Goal: Task Accomplishment & Management: Use online tool/utility

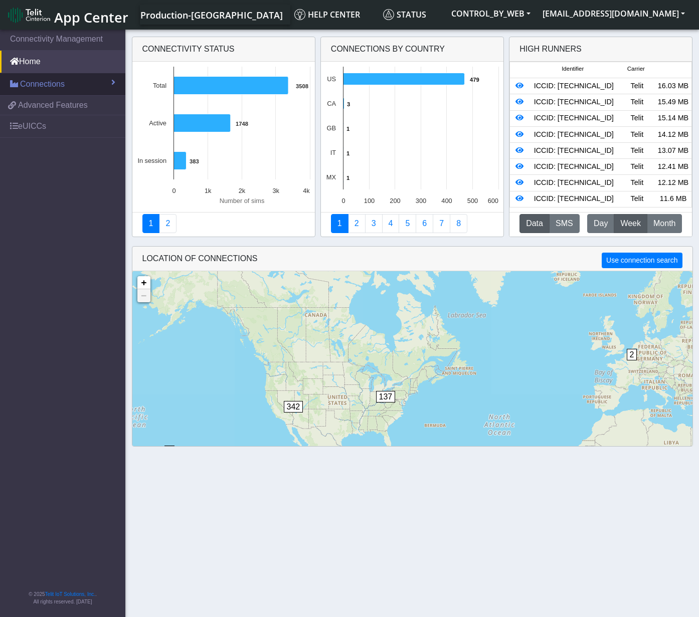
click at [42, 84] on span "Connections" at bounding box center [42, 84] width 45 height 12
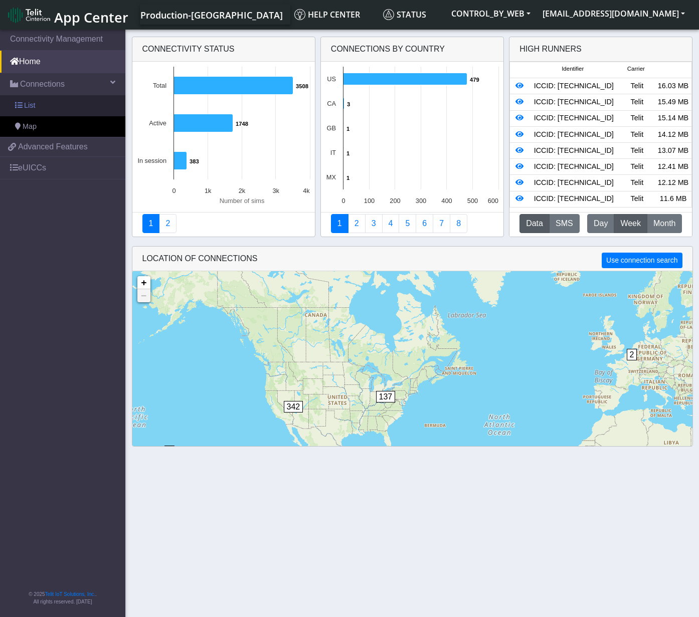
click at [42, 106] on link "List" at bounding box center [62, 105] width 125 height 21
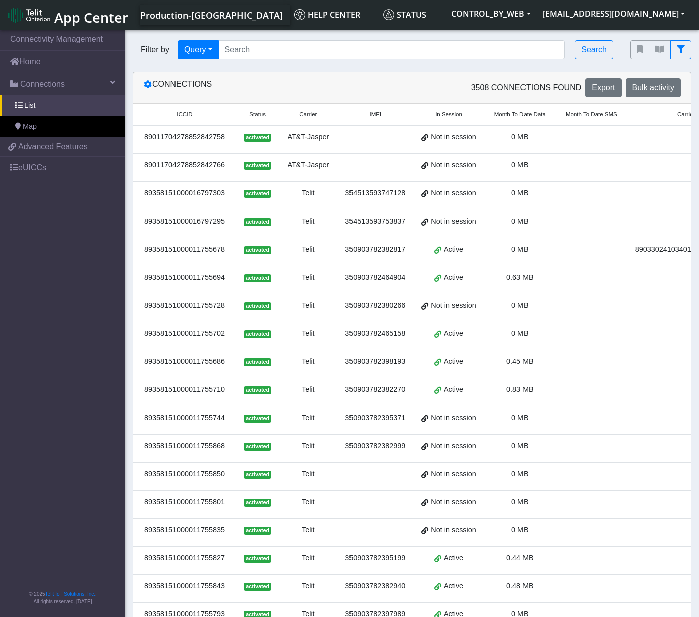
drag, startPoint x: 222, startPoint y: 136, endPoint x: 145, endPoint y: 138, distance: 76.8
click at [145, 138] on div "89011704278852842758" at bounding box center [184, 137] width 90 height 11
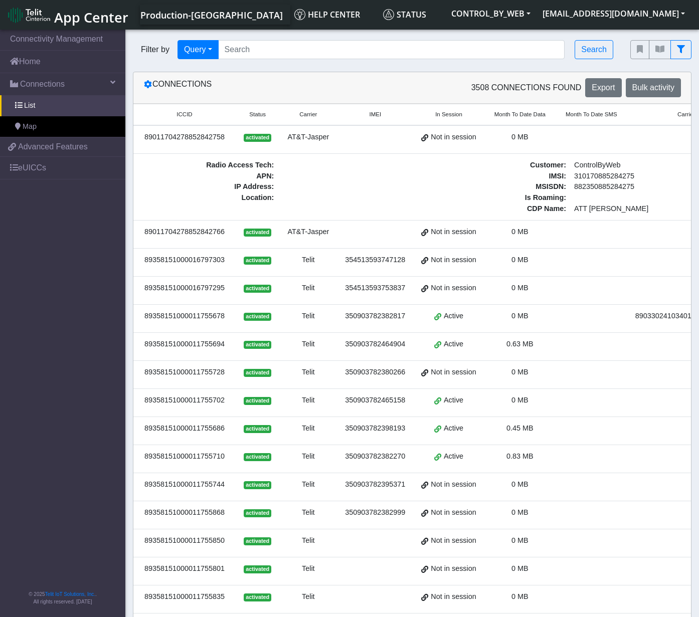
copy div "89011704278852842758"
click at [315, 45] on input "Search..." at bounding box center [391, 49] width 347 height 19
paste input "89011704278852842758"
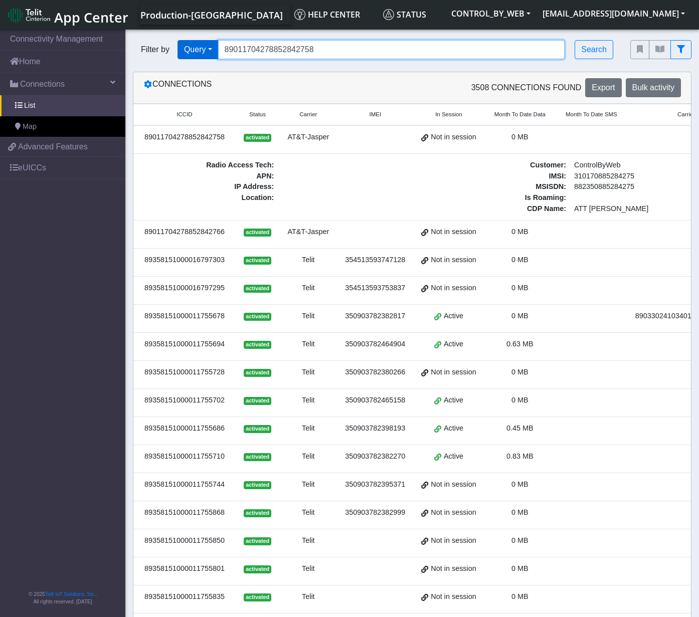
drag, startPoint x: 361, startPoint y: 54, endPoint x: 212, endPoint y: 47, distance: 149.1
click at [212, 47] on div "Filter by Query Query In Session Not connected Tags Country Operator 8901170427…" at bounding box center [374, 49] width 483 height 19
paste input "100001175949"
type input "89011701000011759498"
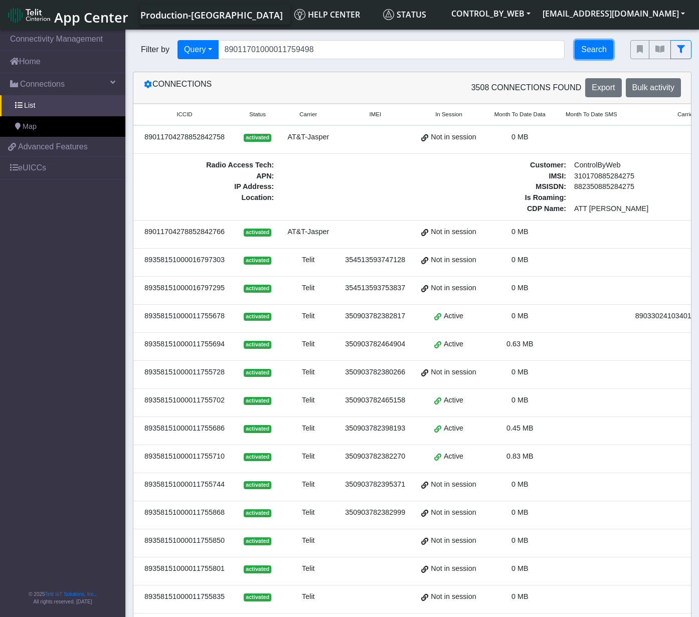
click at [595, 48] on button "Search" at bounding box center [594, 49] width 39 height 19
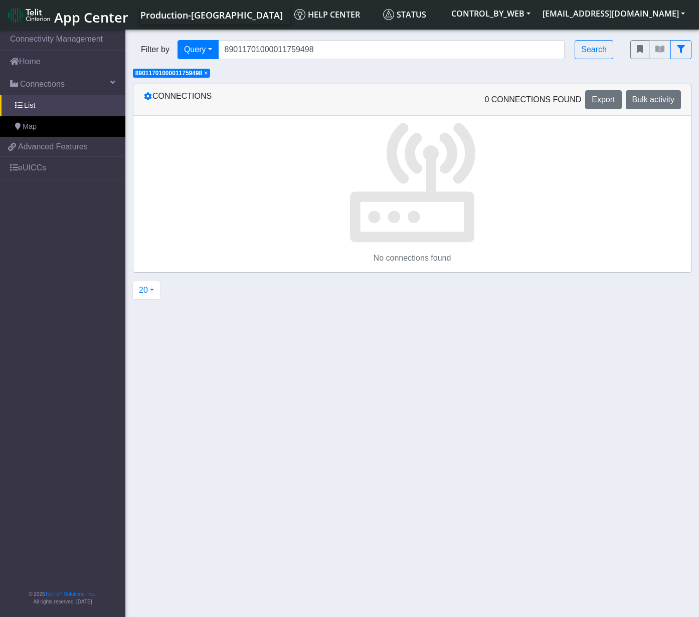
click at [208, 74] on span "×" at bounding box center [206, 73] width 4 height 7
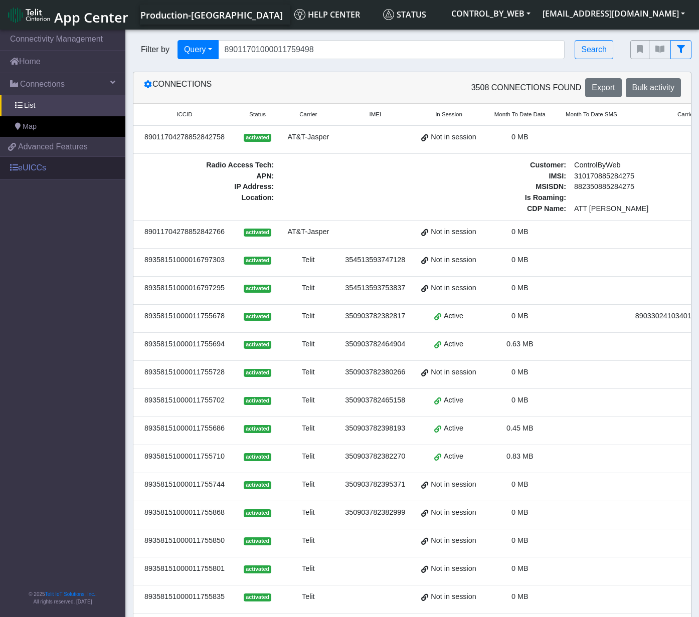
click at [43, 166] on link "eUICCs" at bounding box center [62, 168] width 125 height 22
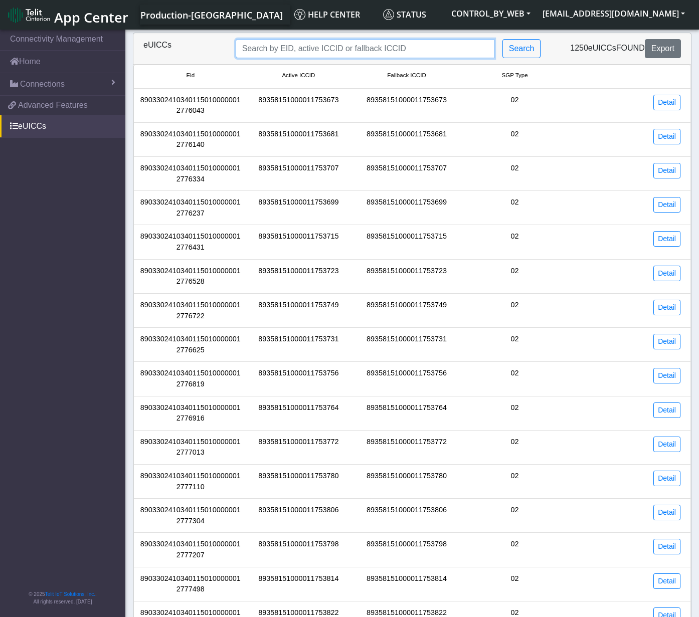
click at [319, 49] on input "Search..." at bounding box center [365, 48] width 259 height 19
paste input "89011701000011759498"
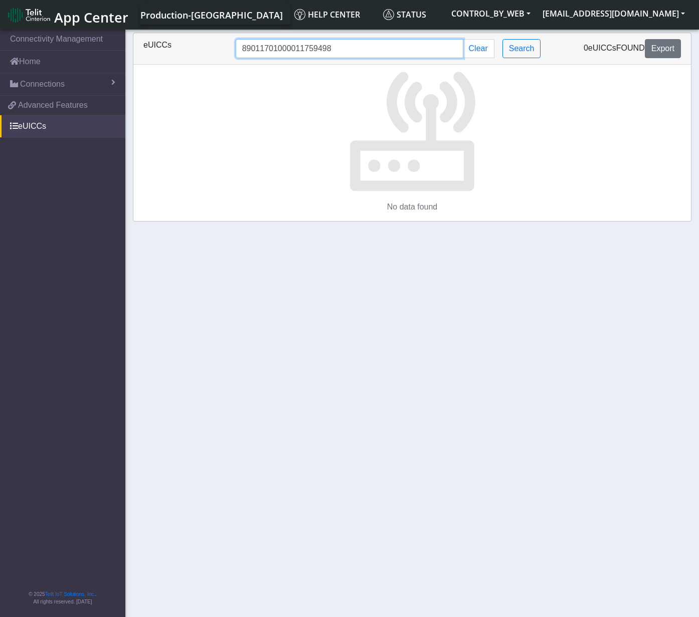
click at [244, 48] on input "89011701000011759498" at bounding box center [350, 48] width 228 height 19
drag, startPoint x: 302, startPoint y: 47, endPoint x: 193, endPoint y: 44, distance: 108.9
click at [193, 44] on div "eUICCs 890117010* Clear Search 0 eUICCs found Export" at bounding box center [412, 48] width 553 height 19
paste input "1000011759498"
type input "*1000011759498"
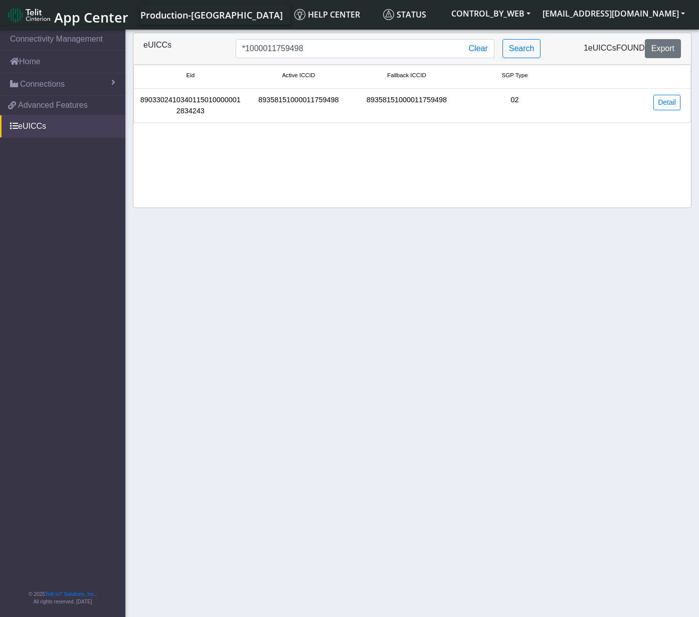
click at [261, 100] on div "89358151000011759498" at bounding box center [299, 106] width 108 height 22
click at [305, 102] on div "89358151000011759498" at bounding box center [299, 106] width 108 height 22
copy div "89358151000011759498"
click at [169, 204] on div "Eid Active ICCID Fallback ICCID SGP Type 89033024103401150100000012834243 89358…" at bounding box center [412, 136] width 558 height 143
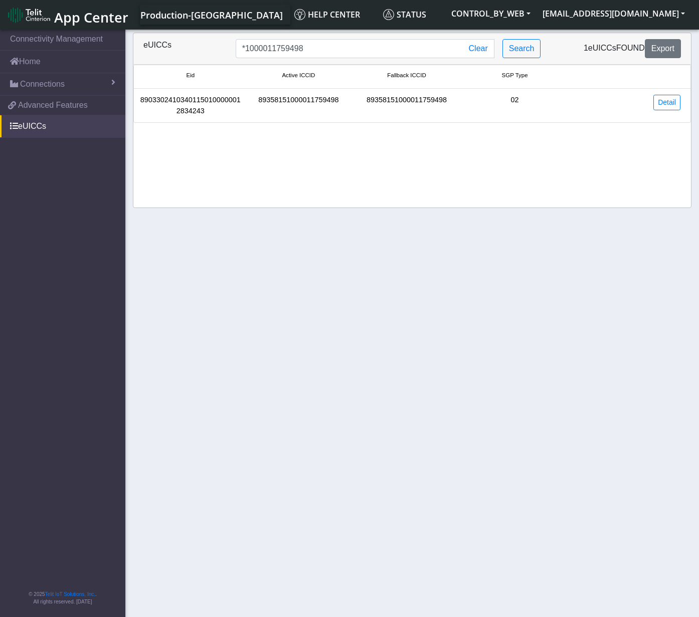
click at [302, 98] on div "89358151000011759498" at bounding box center [299, 106] width 108 height 22
copy div "89358151000011759498"
click at [45, 81] on span "Connections" at bounding box center [42, 84] width 45 height 12
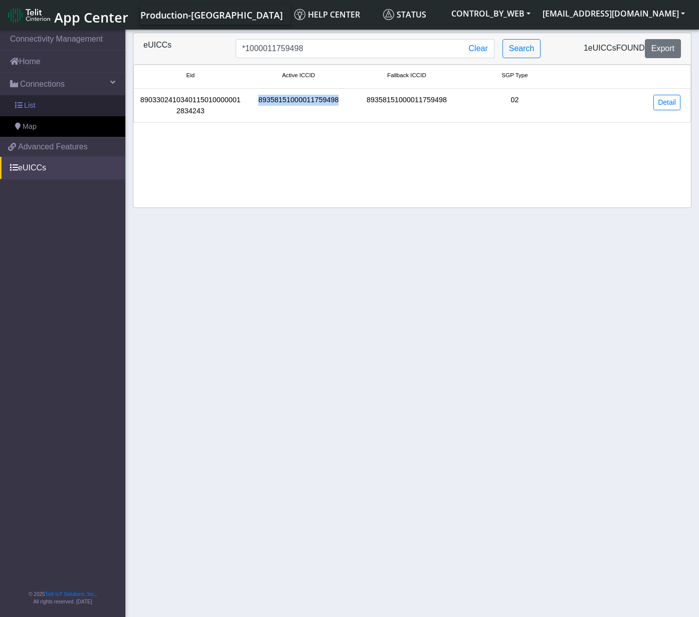
click at [40, 103] on link "List" at bounding box center [62, 105] width 125 height 21
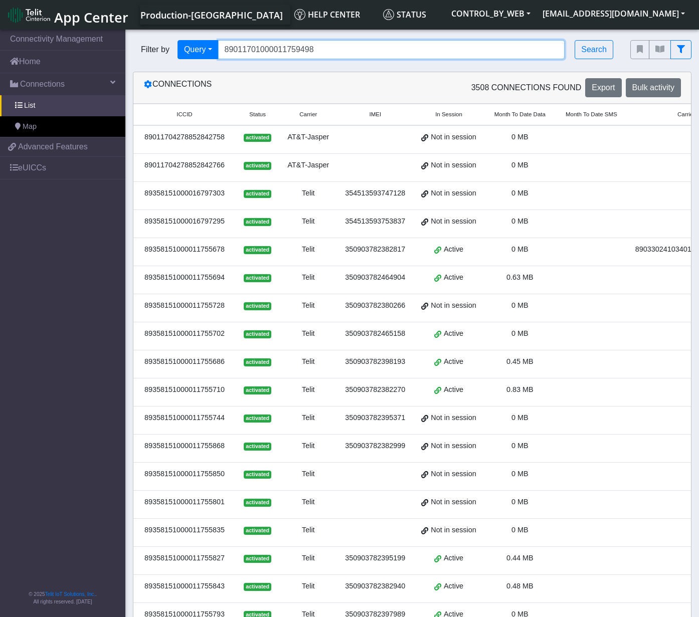
drag, startPoint x: 333, startPoint y: 47, endPoint x: 161, endPoint y: 46, distance: 172.1
click at [161, 46] on div "Filter by Query Query In Session Not connected Tags Country Operator 8901170100…" at bounding box center [374, 49] width 483 height 19
paste input "35815"
type input "89358151000011759498"
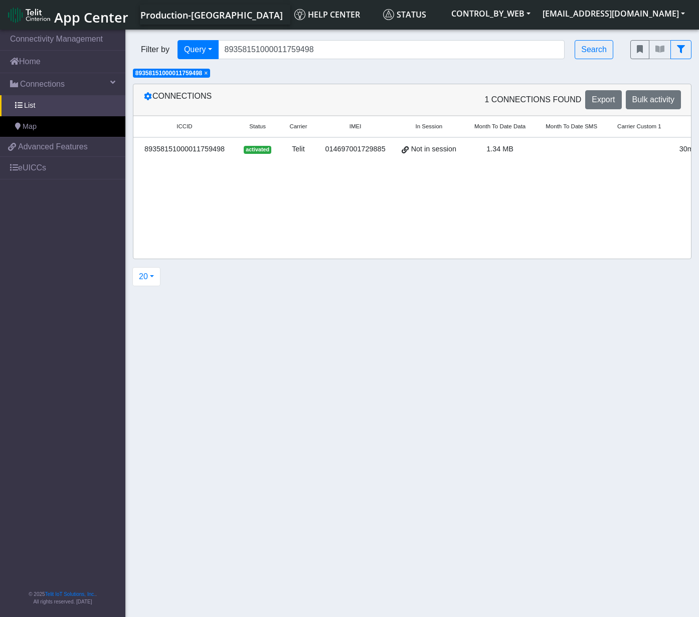
click at [182, 151] on div "89358151000011759498" at bounding box center [184, 149] width 90 height 11
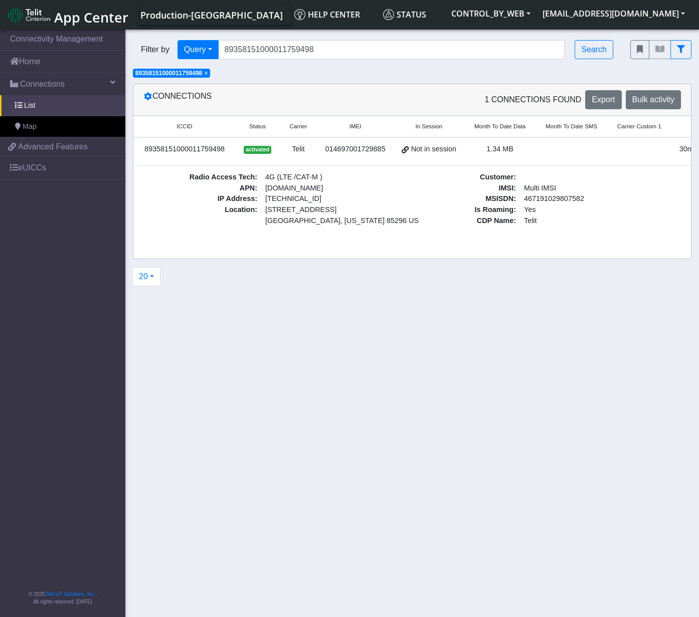
click at [428, 127] on span "In Session" at bounding box center [428, 126] width 27 height 9
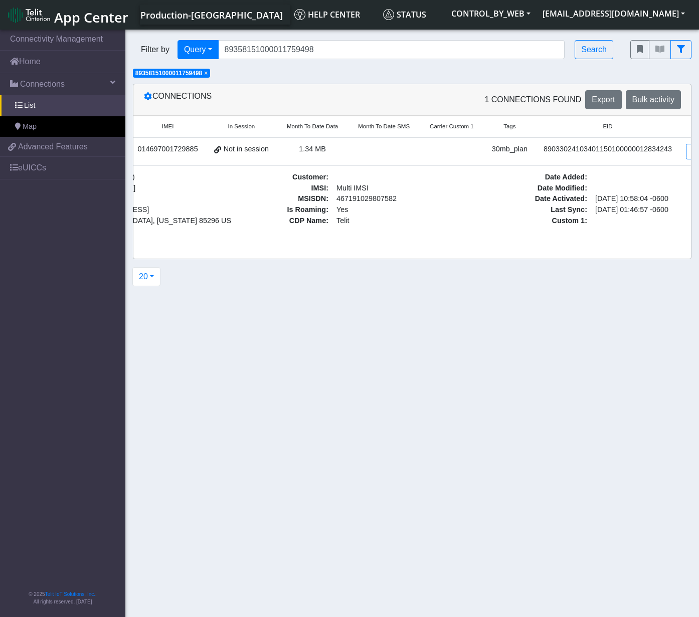
scroll to position [0, 208]
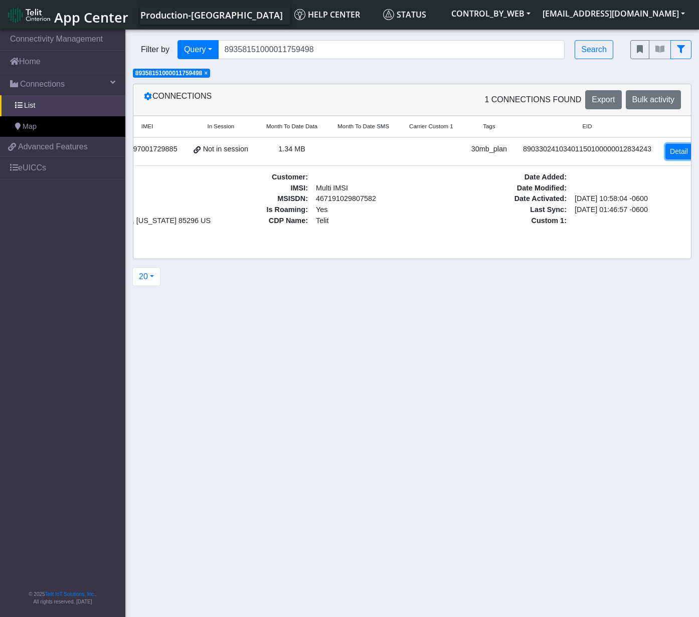
click at [666, 149] on link "Detail" at bounding box center [679, 152] width 27 height 16
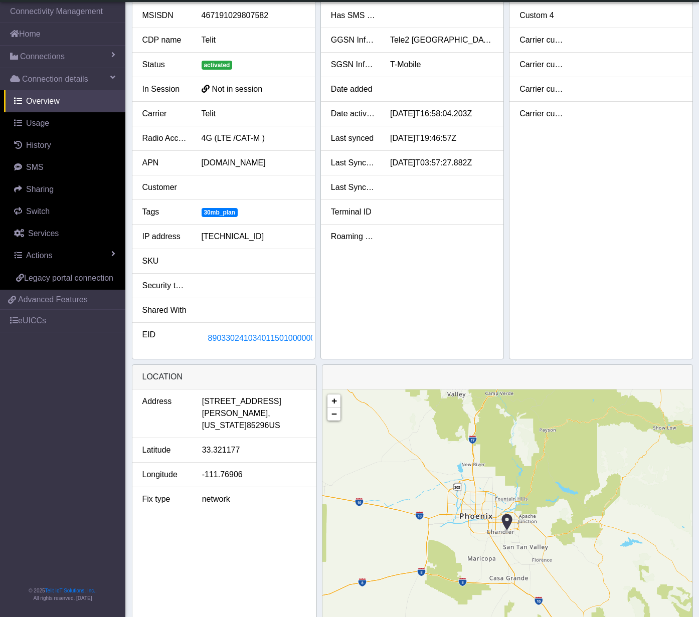
scroll to position [174, 0]
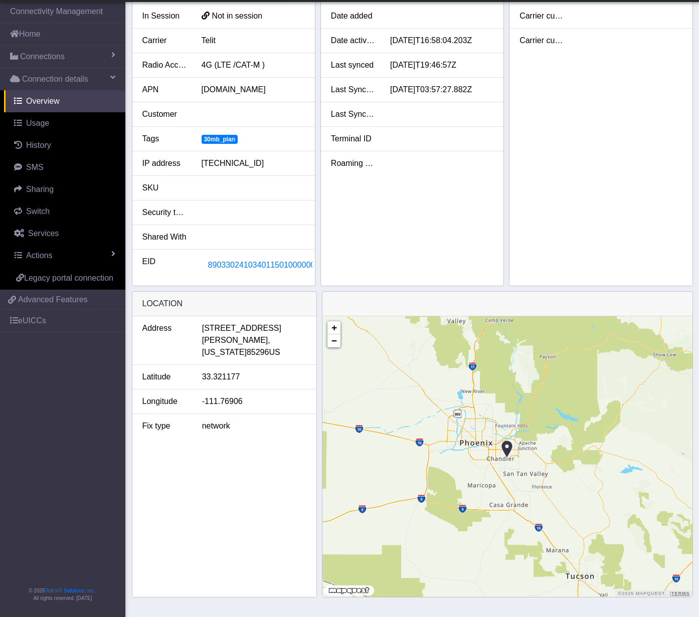
click at [190, 448] on div "Address [STREET_ADDRESS][US_STATE] [GEOGRAPHIC_DATA] Fix type network" at bounding box center [224, 457] width 185 height 281
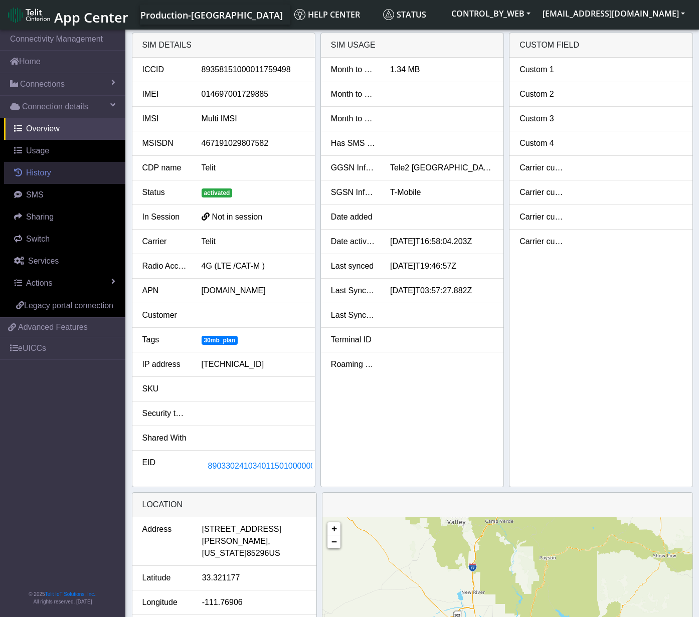
click at [33, 176] on span "History" at bounding box center [38, 173] width 25 height 9
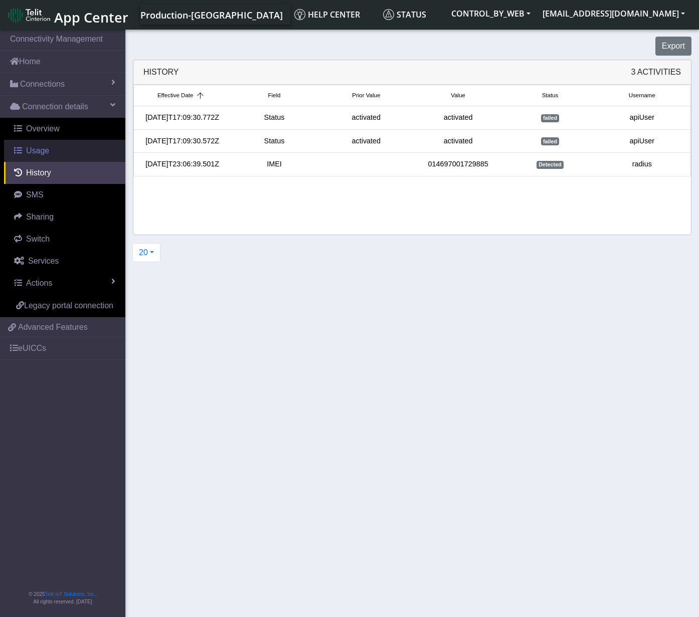
click at [41, 149] on span "Usage" at bounding box center [37, 150] width 23 height 9
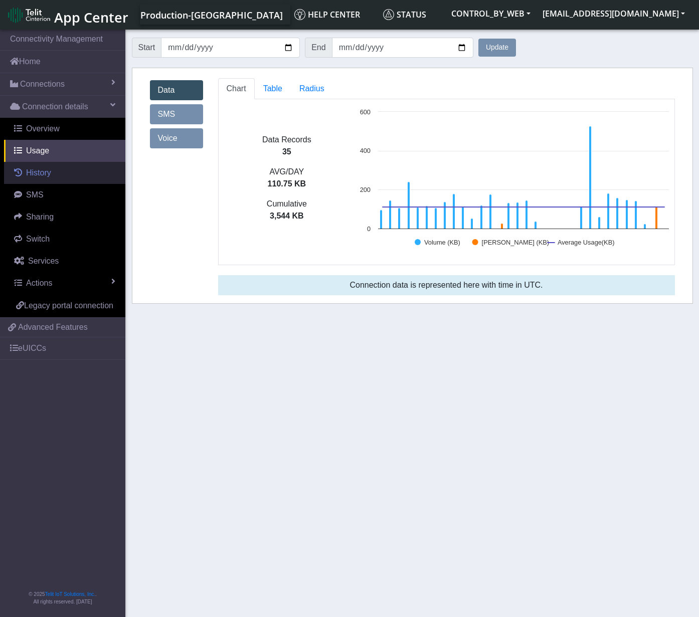
click at [45, 178] on link "History" at bounding box center [64, 173] width 121 height 22
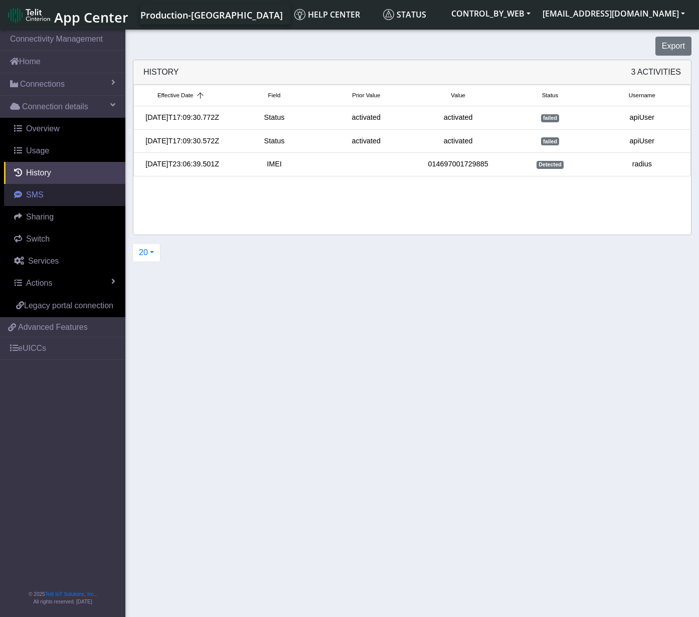
click at [45, 197] on link "SMS" at bounding box center [64, 195] width 121 height 22
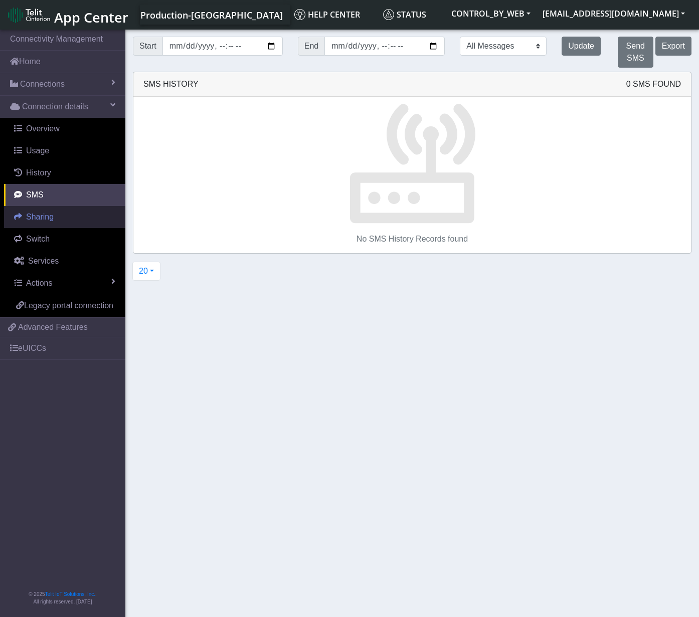
click at [46, 222] on link "Sharing" at bounding box center [64, 217] width 121 height 22
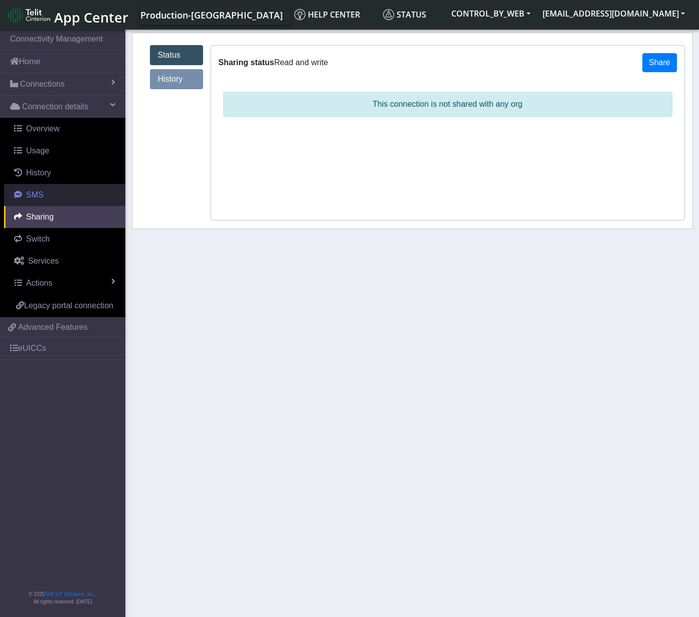
click at [42, 197] on link "SMS" at bounding box center [64, 195] width 121 height 22
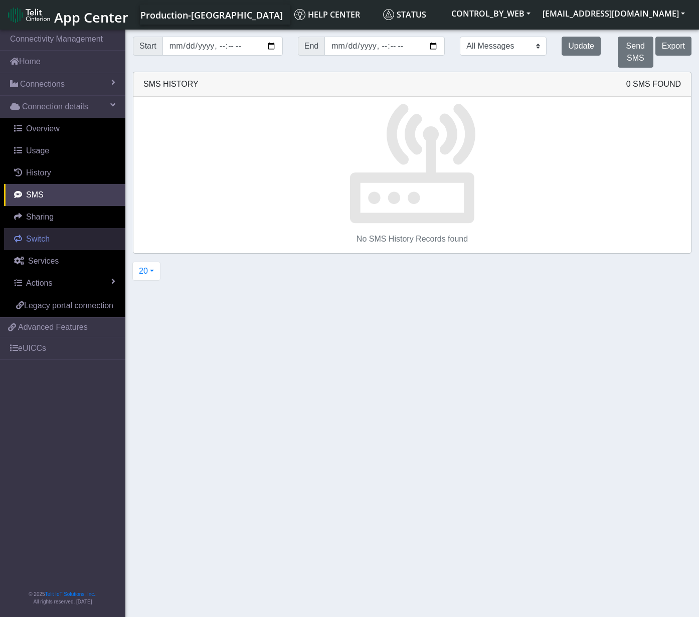
click at [49, 238] on span "Switch" at bounding box center [38, 239] width 24 height 9
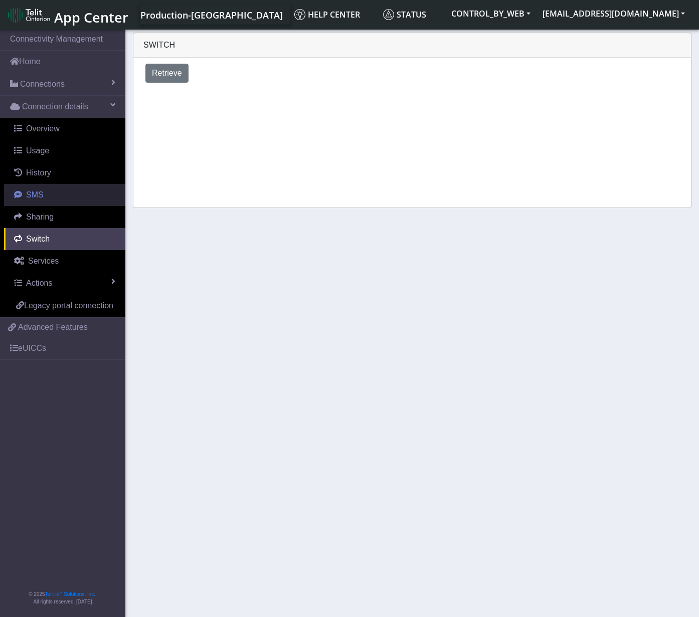
click at [41, 197] on span "SMS" at bounding box center [35, 195] width 18 height 9
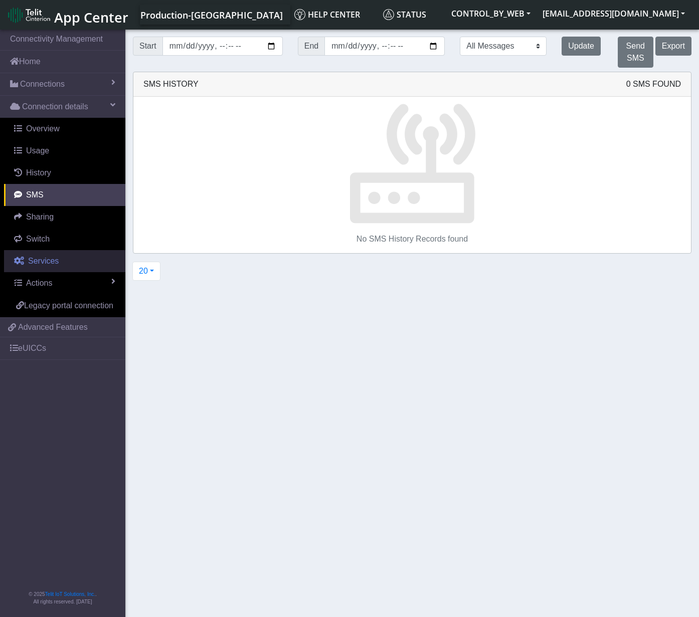
click at [40, 264] on span "Services" at bounding box center [43, 261] width 31 height 9
select select "2: 6"
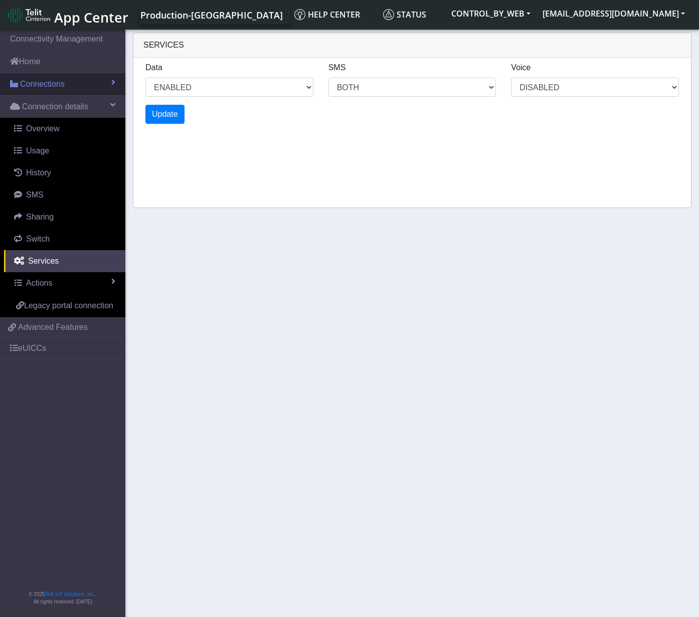
click at [43, 82] on span "Connections" at bounding box center [42, 84] width 45 height 12
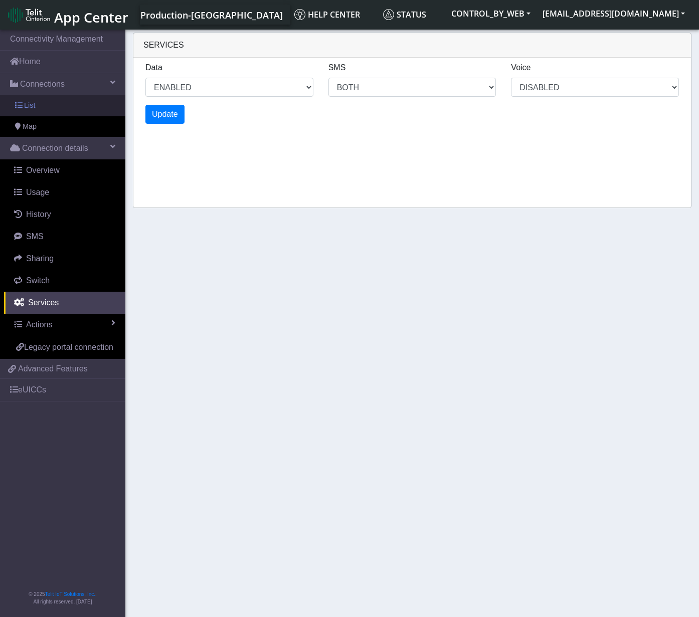
click at [40, 108] on link "List" at bounding box center [62, 105] width 125 height 21
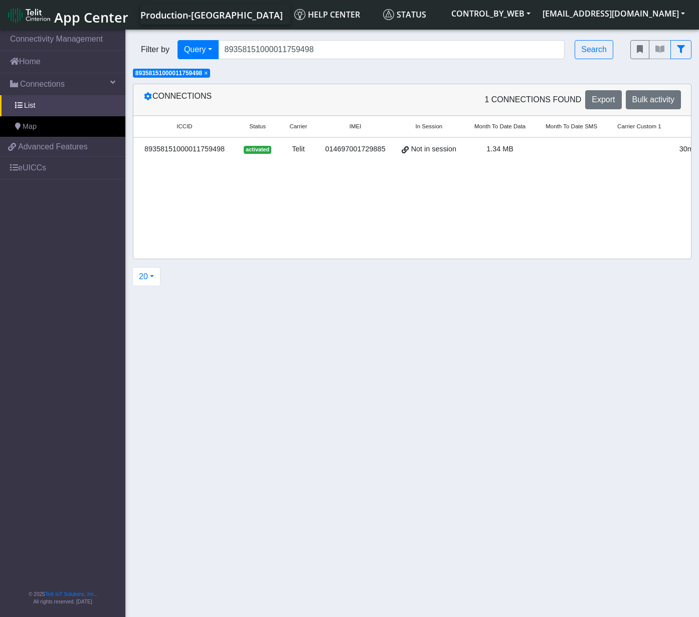
click at [208, 74] on span "×" at bounding box center [206, 73] width 4 height 7
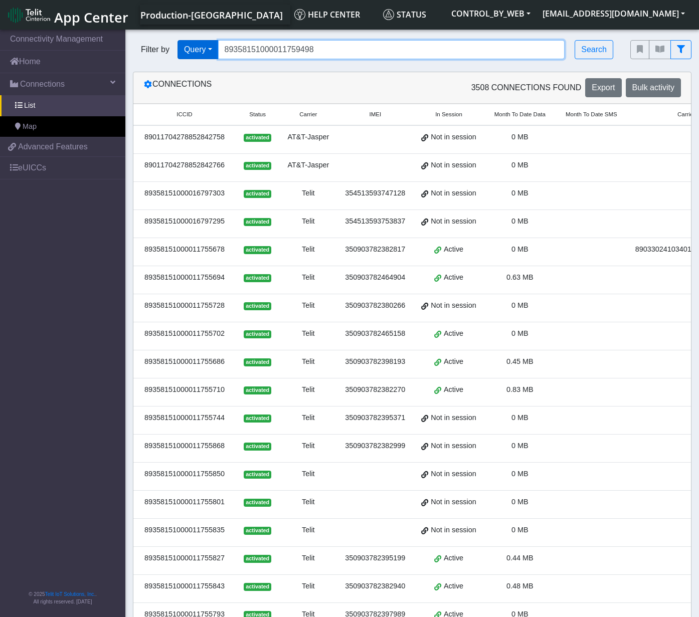
drag, startPoint x: 319, startPoint y: 49, endPoint x: 216, endPoint y: 54, distance: 102.9
click at [216, 54] on div "Filter by Query Query In Session Not connected Tags Country Operator 8935815100…" at bounding box center [374, 49] width 483 height 19
paste input "77177"
type input "89358151000011777177"
